Goal: Find specific page/section: Find specific page/section

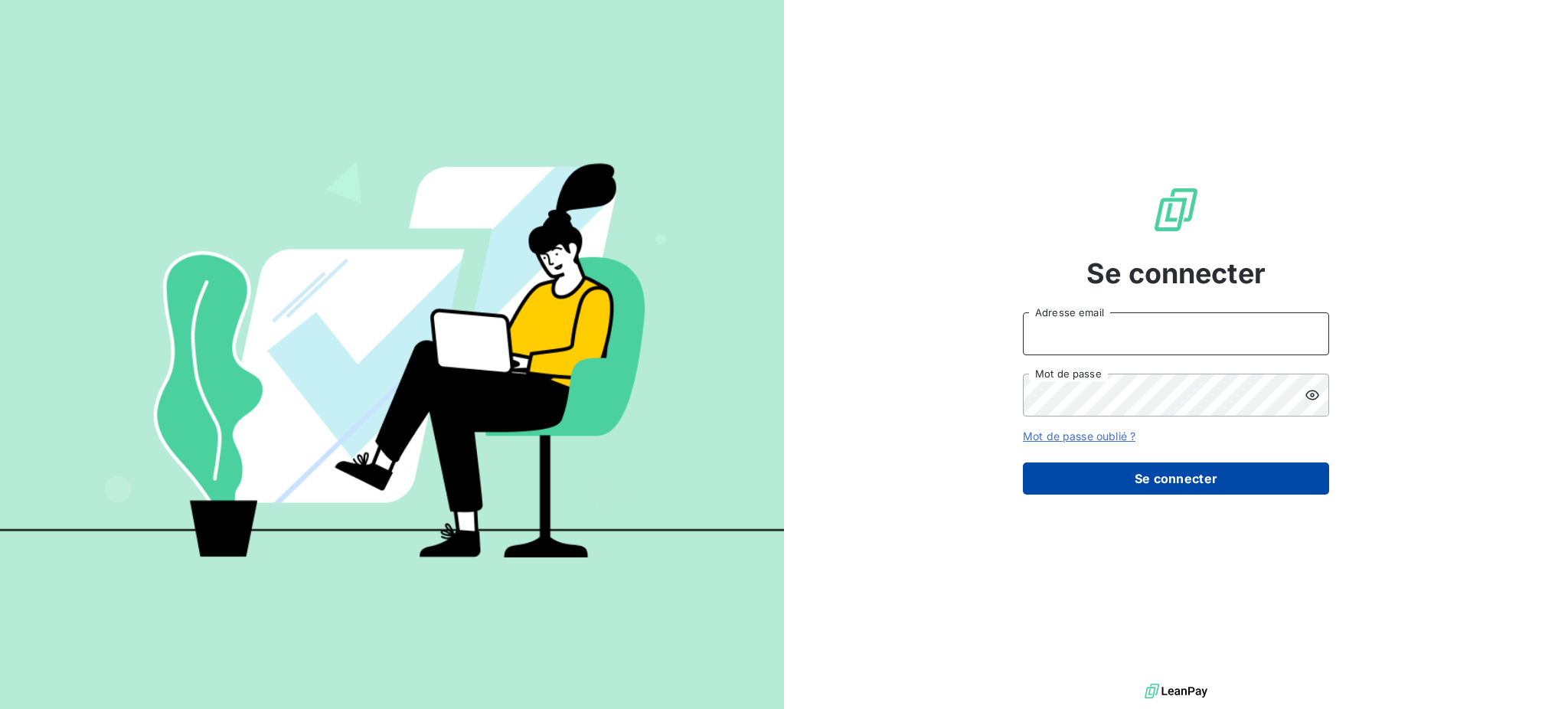
type input "[EMAIL_ADDRESS][PERSON_NAME][DOMAIN_NAME]"
click at [1204, 475] on button "Se connecter" at bounding box center [1176, 478] width 307 height 32
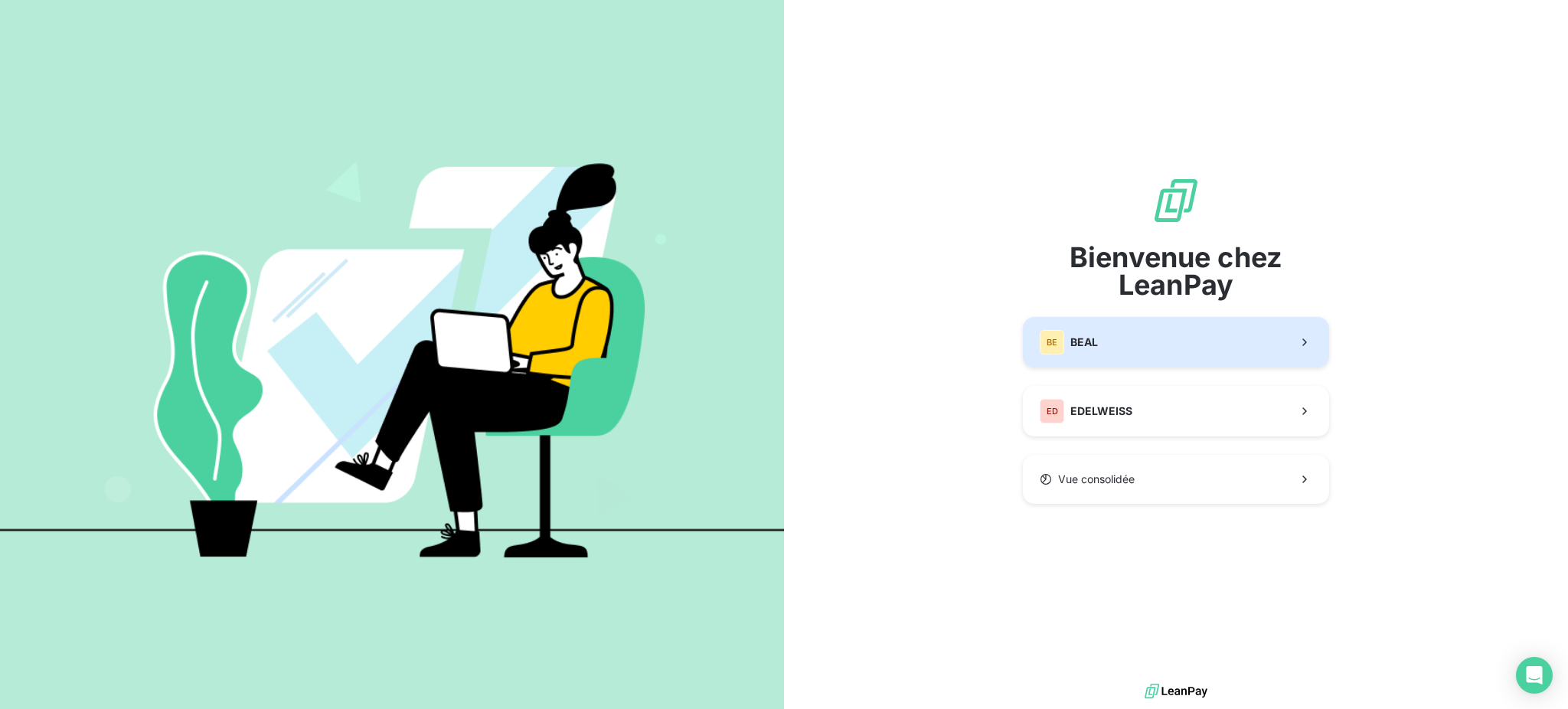
click at [1150, 351] on button "BE [PERSON_NAME]" at bounding box center [1176, 342] width 307 height 50
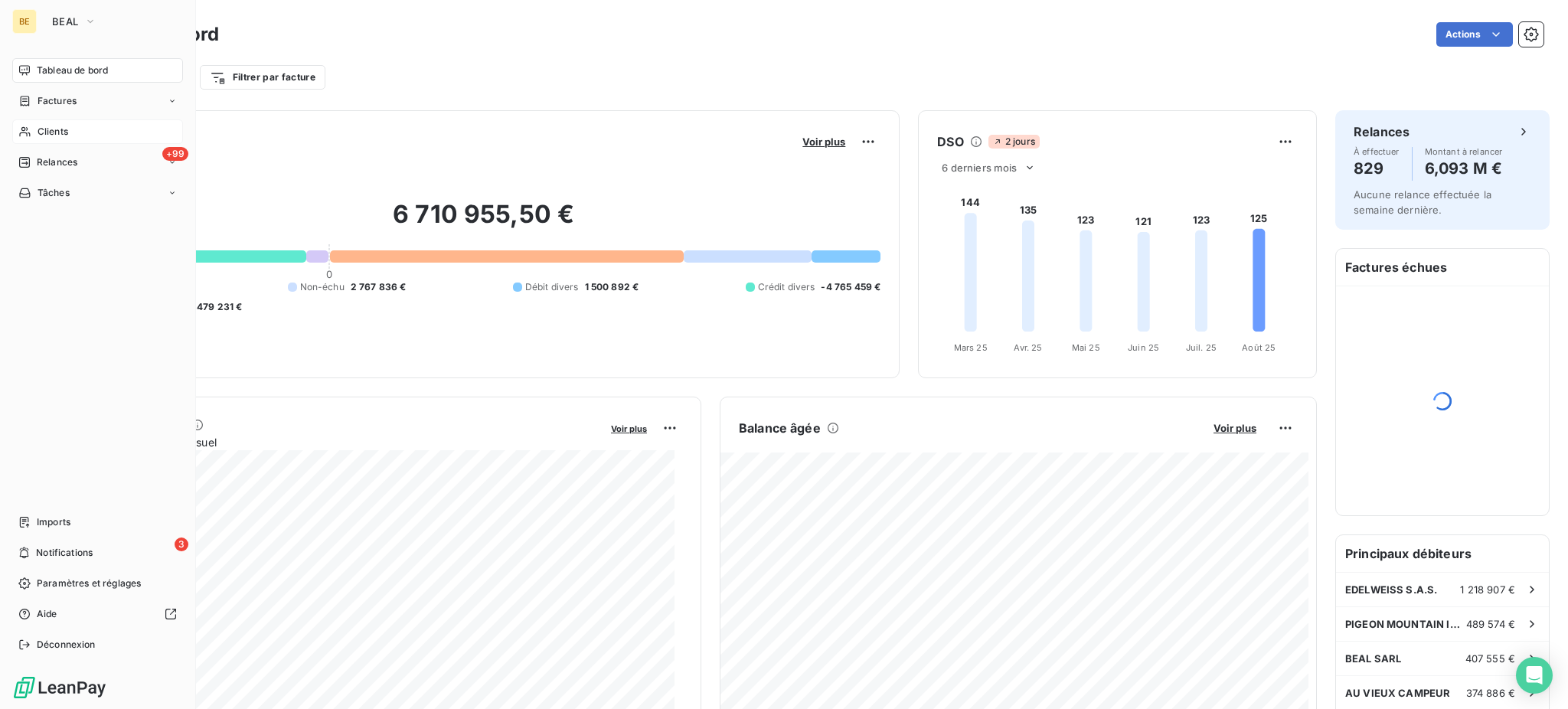
click at [31, 135] on div "Clients" at bounding box center [97, 132] width 171 height 25
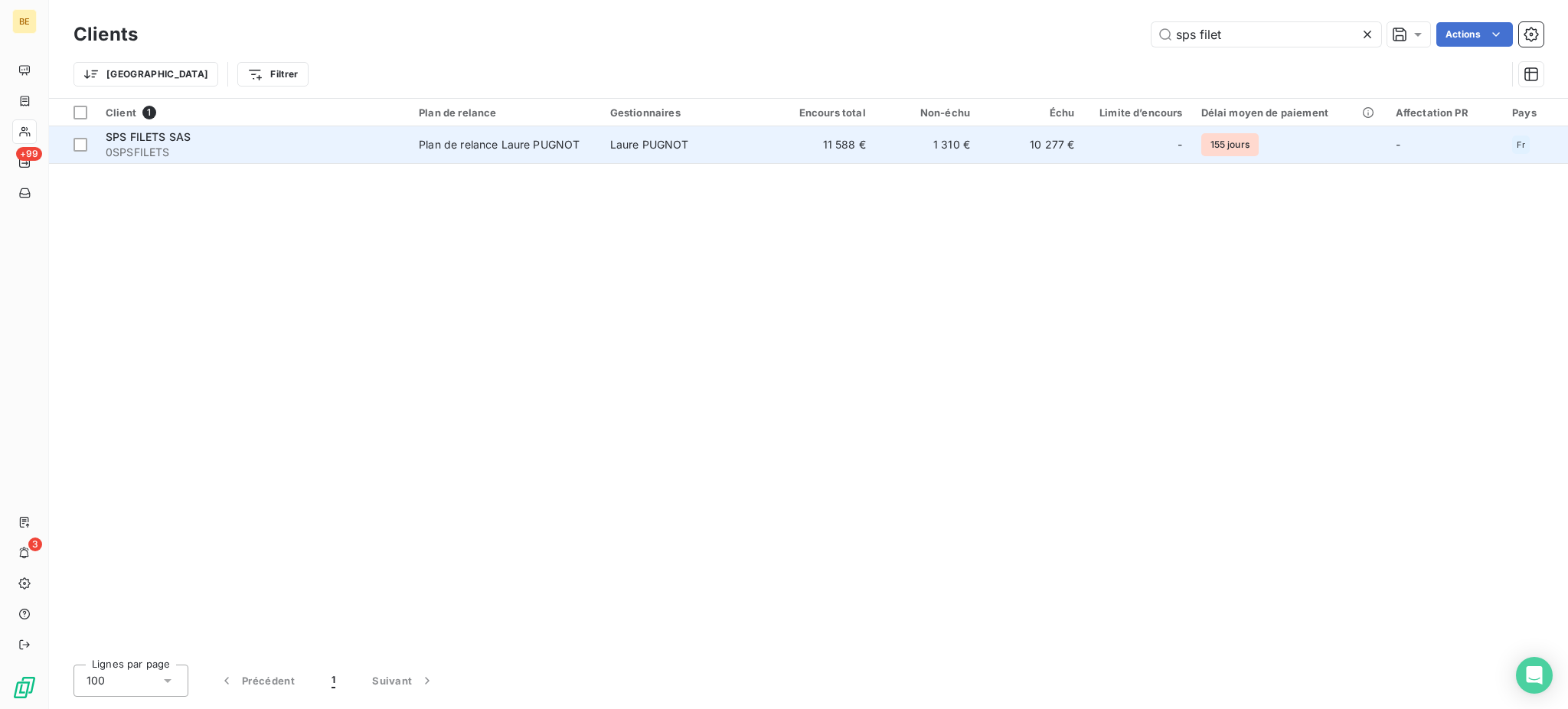
type input "sps filet"
click at [762, 153] on td "Laure PUGNOT" at bounding box center [686, 145] width 170 height 37
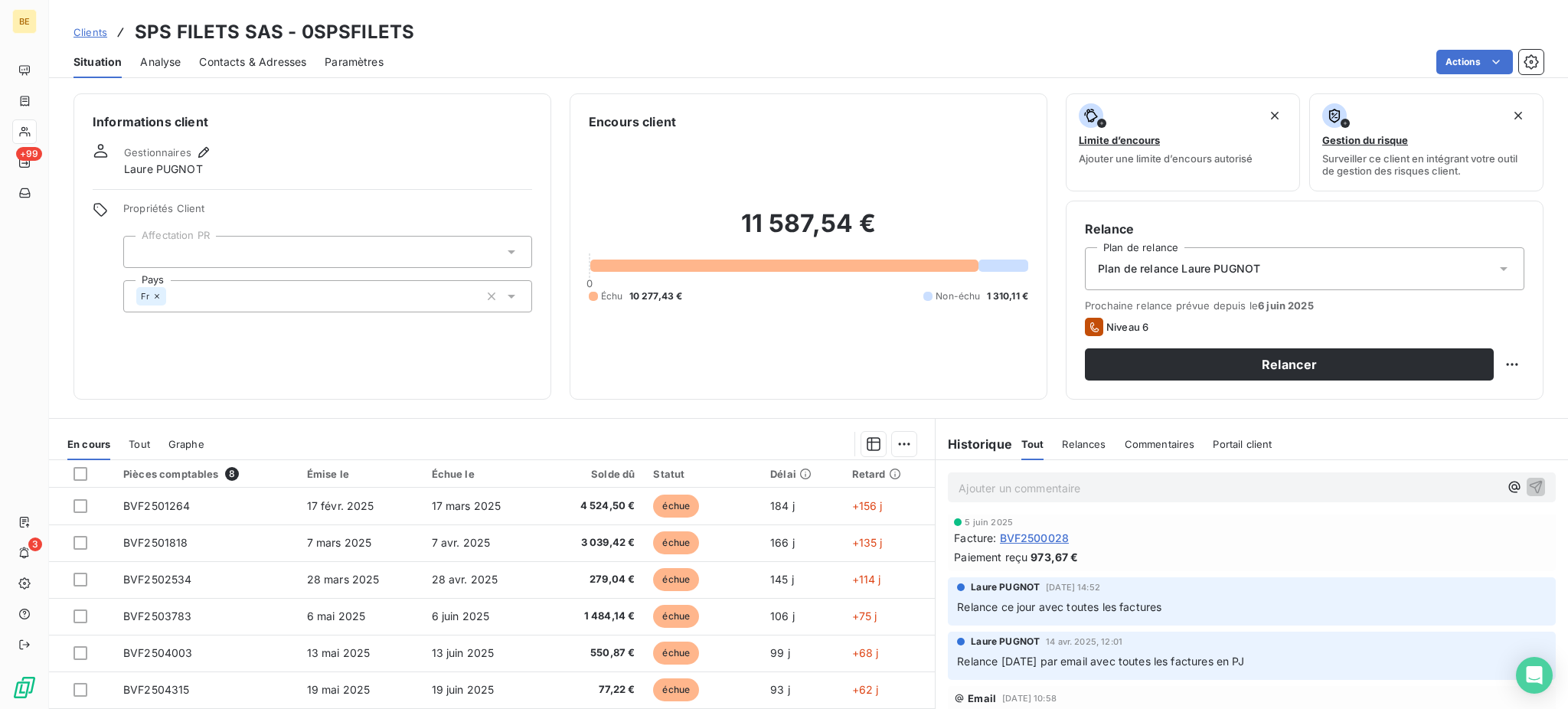
click at [1047, 371] on div "Informations client Gestionnaires [PERSON_NAME] Propriétés Client Affectation P…" at bounding box center [808, 247] width 1519 height 307
click at [915, 410] on div "Informations client Gestionnaires [PERSON_NAME] Propriétés Client Affectation P…" at bounding box center [808, 397] width 1519 height 625
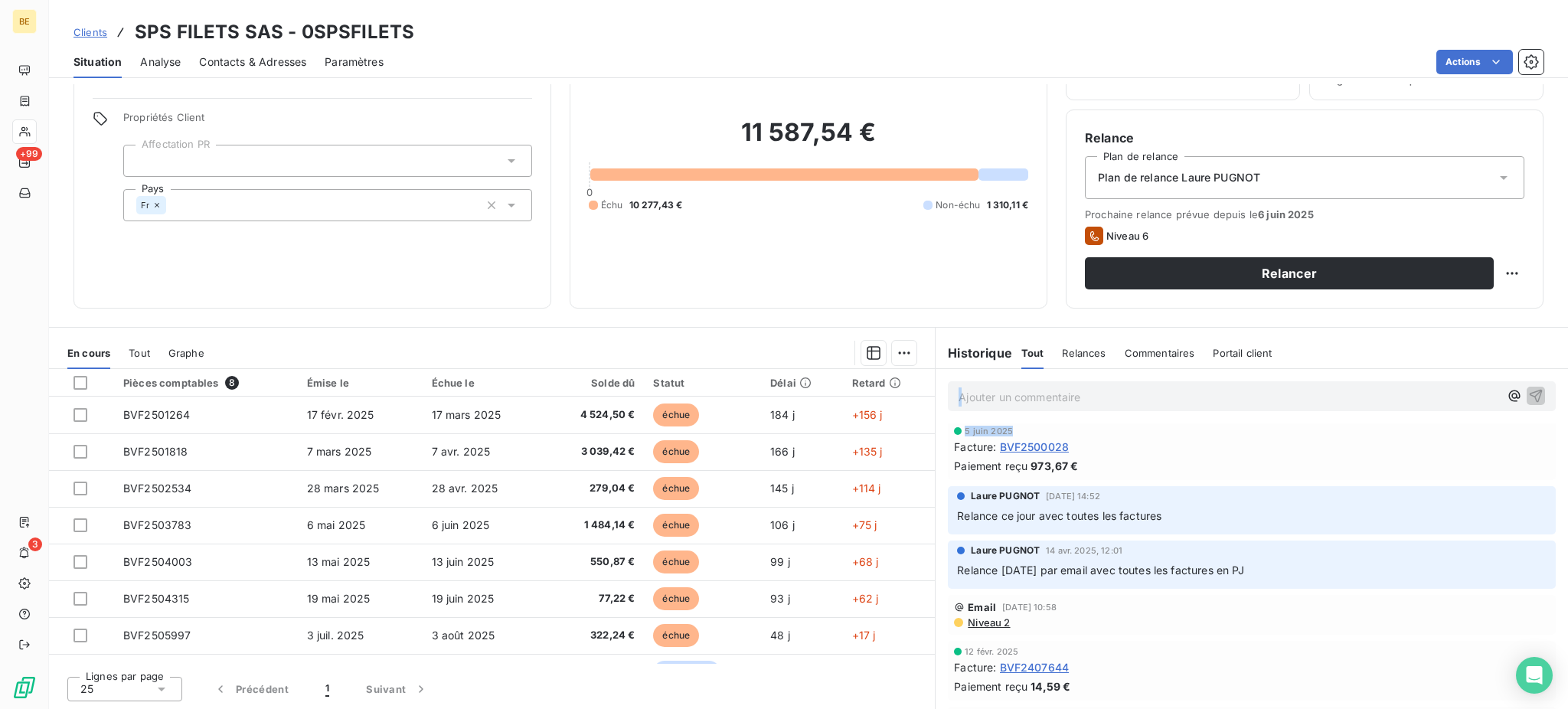
click at [1003, 426] on div "Ajouter un commentaire ﻿ [DATE] Facture : BVF2410112 Paiement reçu 503,89 € [DA…" at bounding box center [1252, 539] width 632 height 341
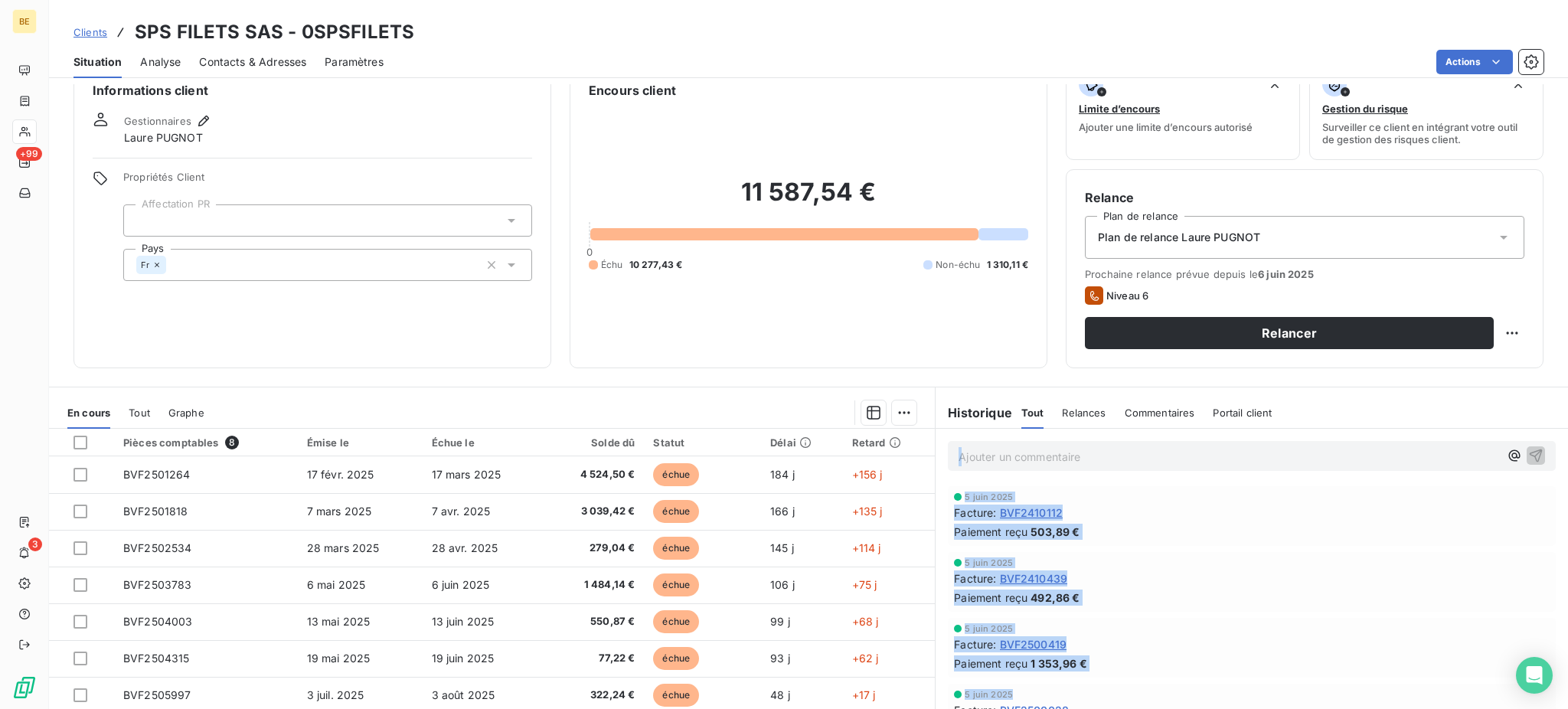
scroll to position [0, 0]
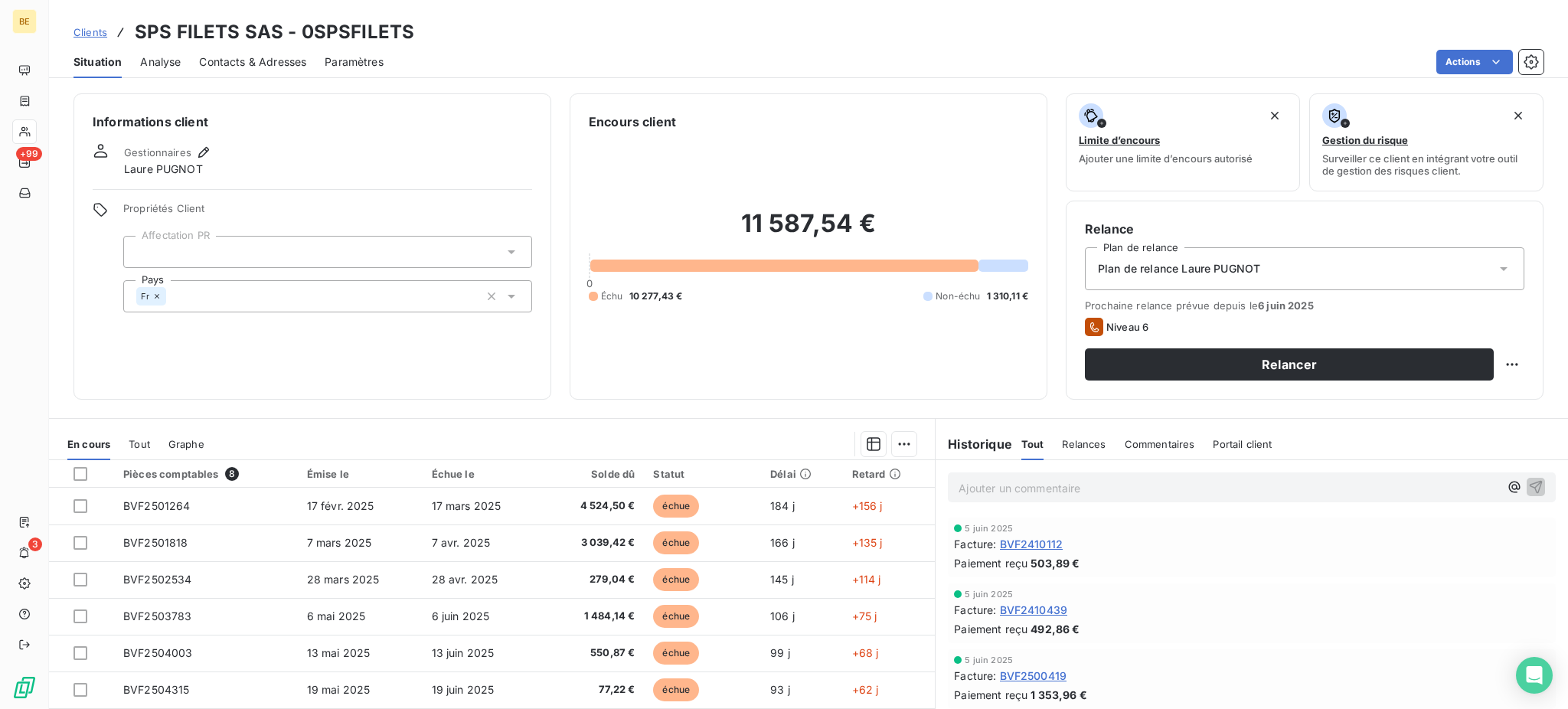
click at [1229, 407] on div "Informations client Gestionnaires [PERSON_NAME] Propriétés Client Affectation P…" at bounding box center [808, 397] width 1519 height 625
click at [1049, 407] on div "Informations client Gestionnaires [PERSON_NAME] Propriétés Client Affectation P…" at bounding box center [808, 397] width 1519 height 625
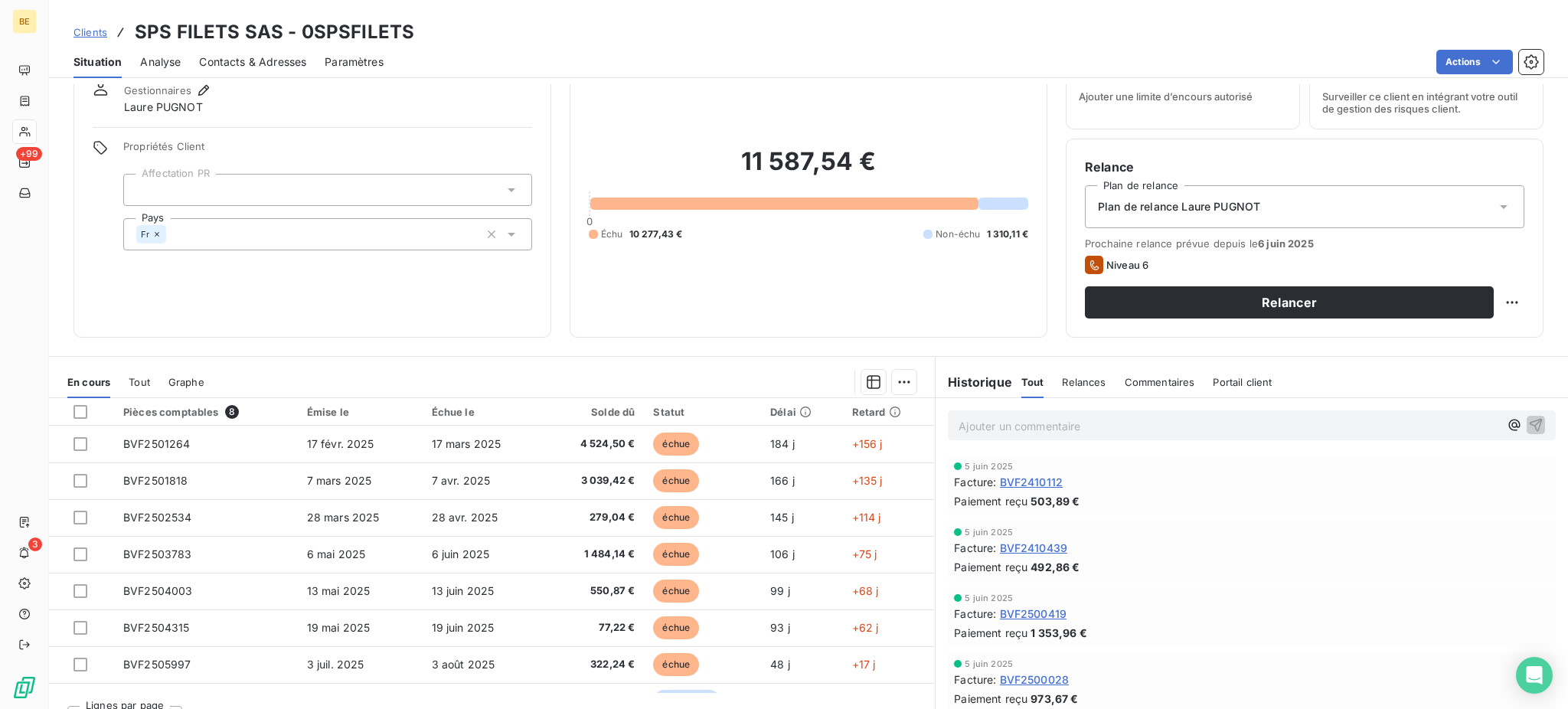
scroll to position [91, 0]
